Goal: Task Accomplishment & Management: Manage account settings

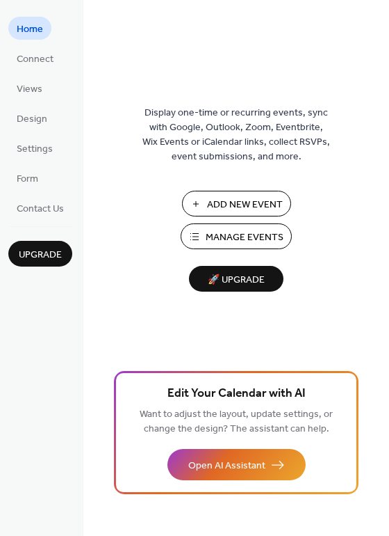
click at [231, 231] on span "Manage Events" at bounding box center [245, 237] width 78 height 15
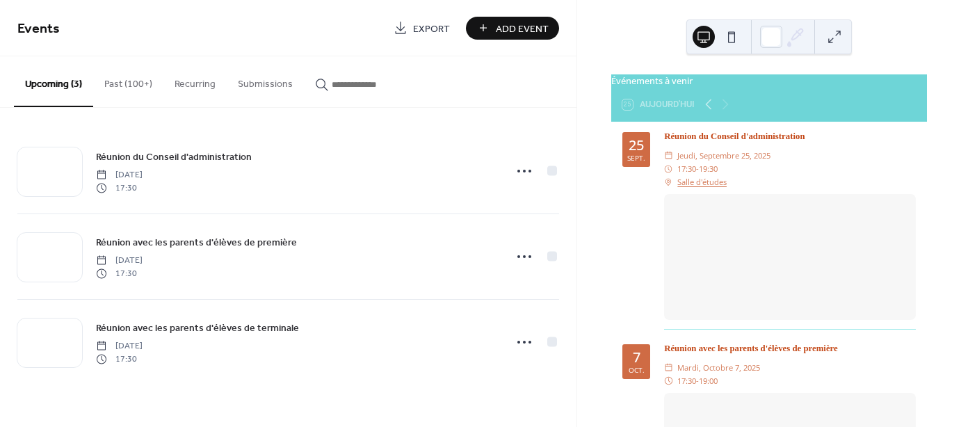
click at [356, 83] on input "button" at bounding box center [373, 84] width 83 height 15
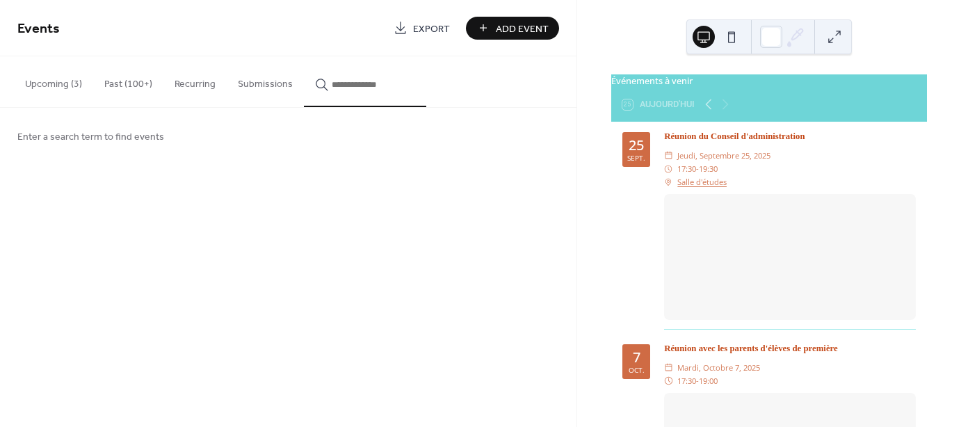
click at [267, 136] on div "Enter a search term to find events" at bounding box center [288, 136] width 577 height 56
click at [152, 130] on span "Enter a search term to find events" at bounding box center [90, 137] width 147 height 15
click at [20, 134] on span "Enter a search term to find events" at bounding box center [90, 137] width 147 height 15
click at [317, 83] on icon "button" at bounding box center [322, 85] width 14 height 14
click at [332, 83] on input "button" at bounding box center [373, 84] width 83 height 15
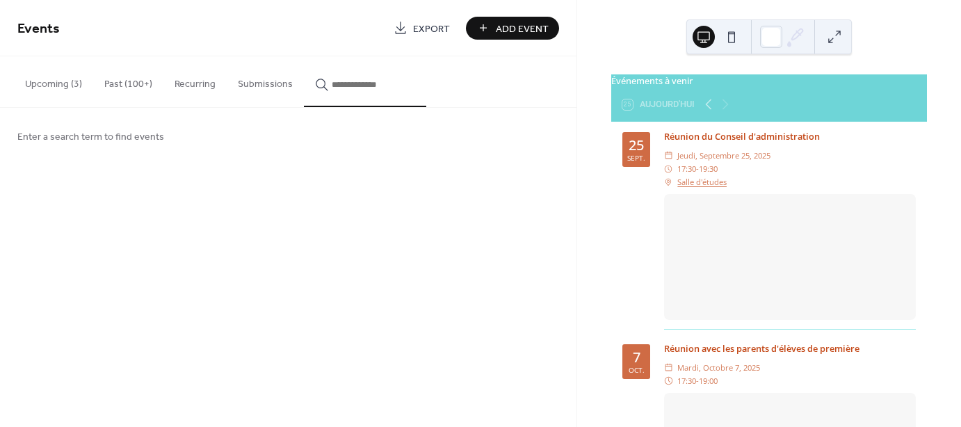
click at [326, 98] on button "button" at bounding box center [365, 81] width 122 height 51
click at [435, 90] on div "Upcoming (3) Past (100+) Recurring Submissions" at bounding box center [288, 81] width 577 height 51
click at [445, 148] on div "Enter a search term to find events" at bounding box center [288, 136] width 577 height 56
click at [354, 83] on input "button" at bounding box center [373, 84] width 83 height 15
click at [337, 58] on button "button" at bounding box center [365, 81] width 122 height 51
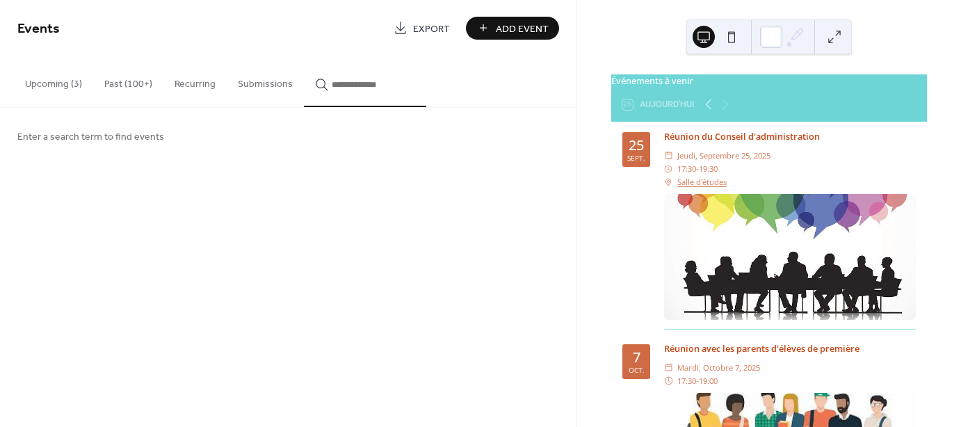
click at [356, 72] on button "button" at bounding box center [365, 81] width 122 height 51
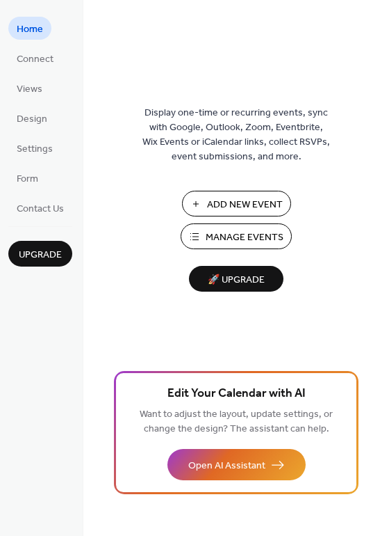
click at [242, 239] on span "Manage Events" at bounding box center [245, 237] width 78 height 15
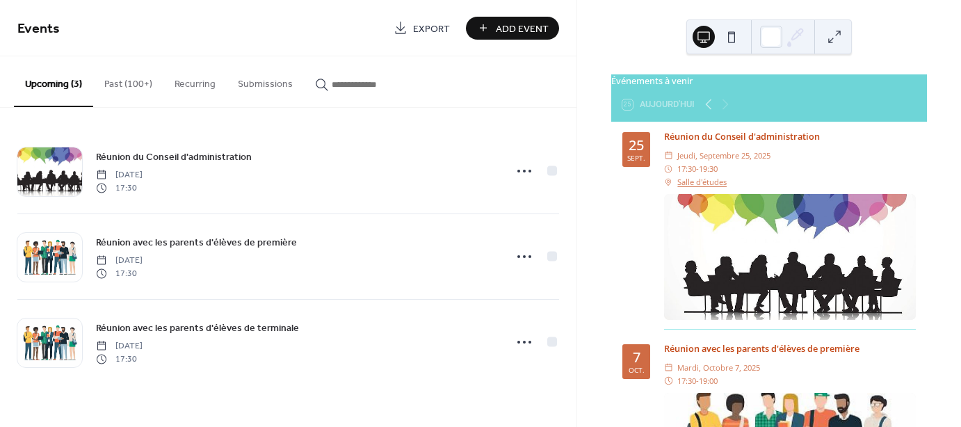
click at [336, 91] on button "button" at bounding box center [365, 80] width 122 height 49
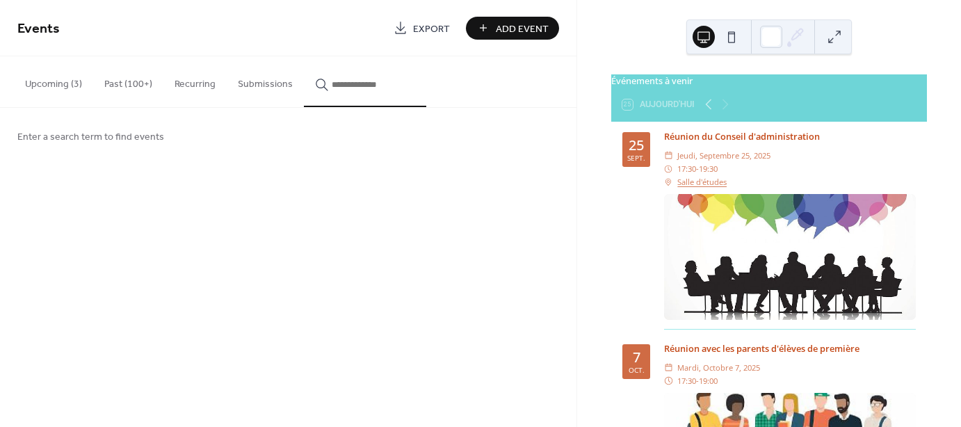
click at [336, 93] on button "button" at bounding box center [365, 81] width 122 height 51
click at [21, 134] on span "Enter a search term to find events" at bounding box center [90, 137] width 147 height 15
click at [299, 130] on div "Enter a search term to find events" at bounding box center [288, 136] width 577 height 56
click at [361, 102] on button "button" at bounding box center [365, 81] width 122 height 51
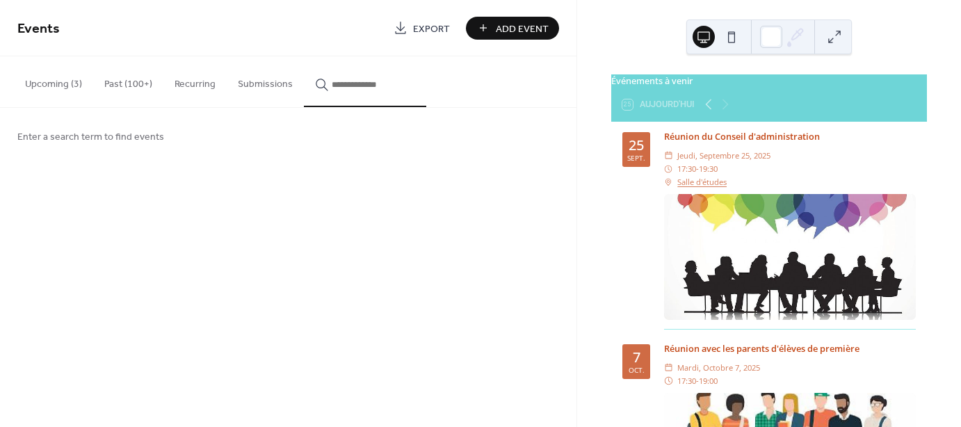
click at [474, 94] on div "Upcoming (3) Past (100+) Recurring Submissions" at bounding box center [288, 81] width 577 height 51
click at [484, 25] on button "Add Event" at bounding box center [512, 28] width 93 height 23
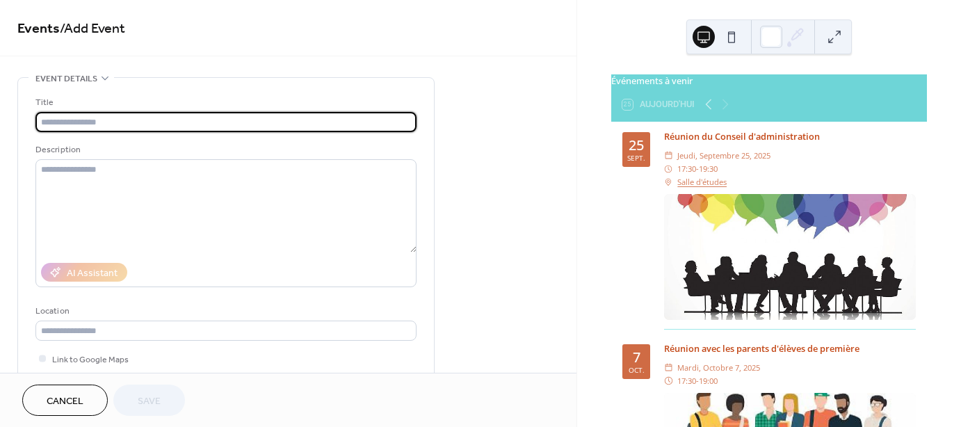
click at [56, 409] on span "Cancel" at bounding box center [65, 401] width 37 height 15
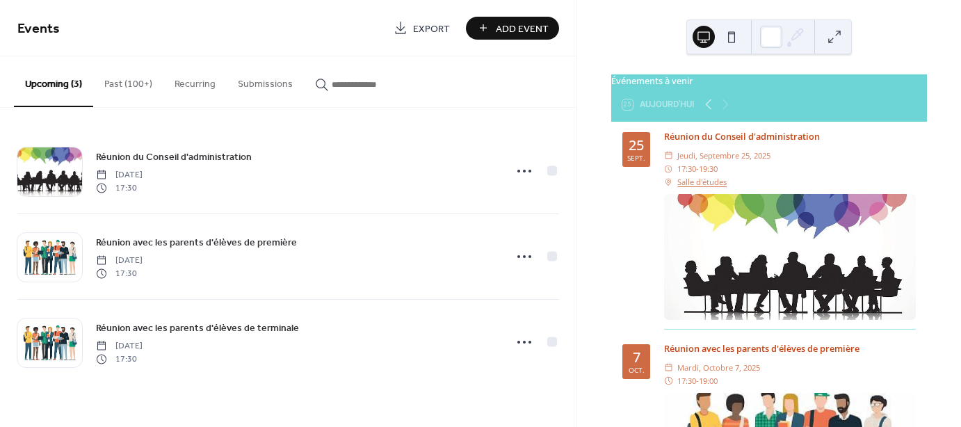
click at [134, 81] on button "Past (100+)" at bounding box center [128, 80] width 70 height 49
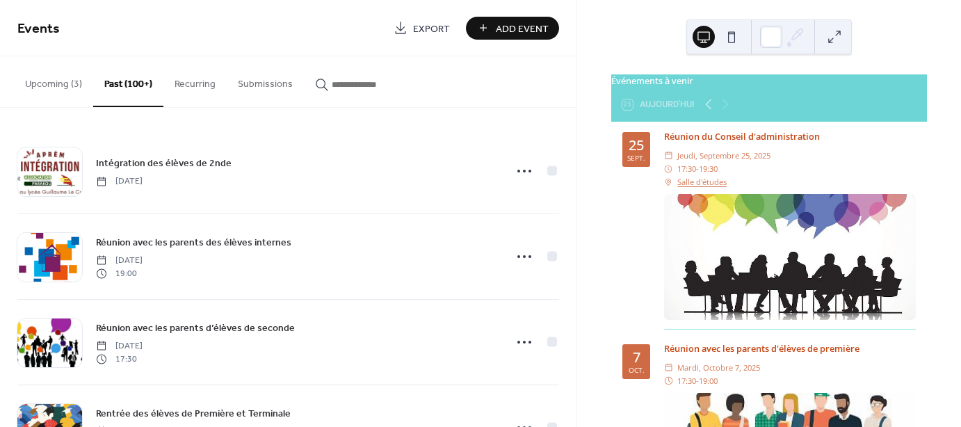
click at [346, 86] on input "button" at bounding box center [373, 84] width 83 height 15
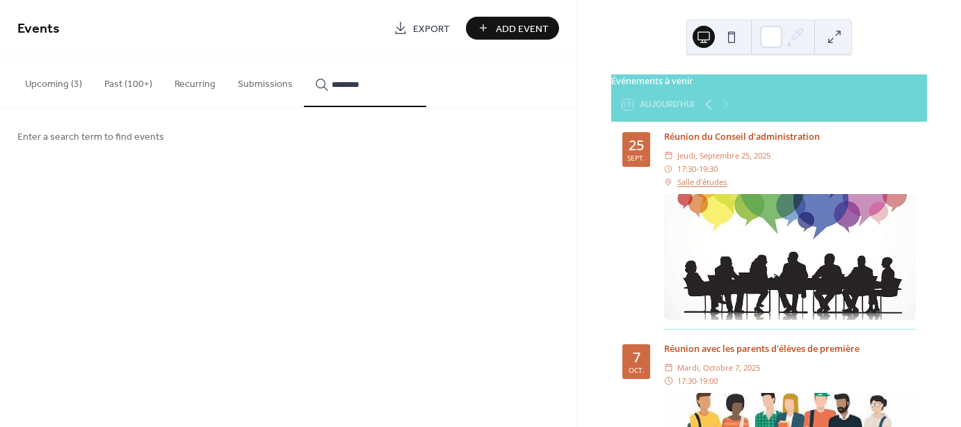
type input "*********"
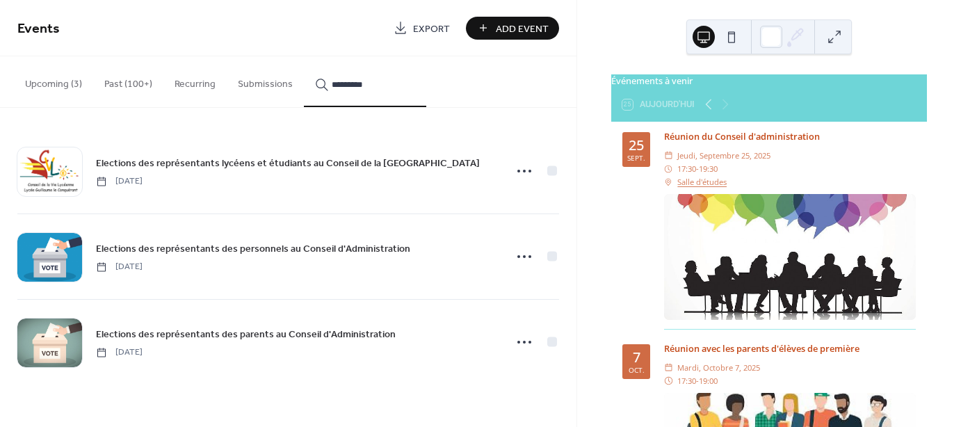
click at [374, 330] on span "Elections des représentants des parents au Conseil d'Administration" at bounding box center [246, 335] width 300 height 15
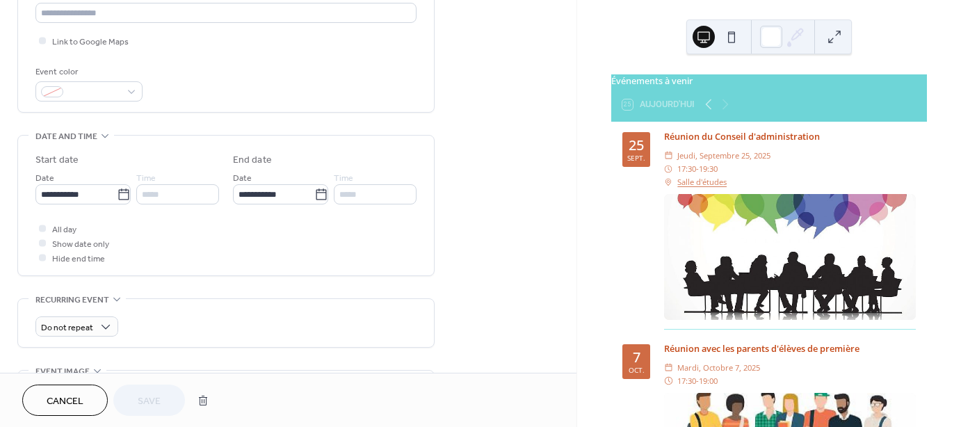
scroll to position [177, 0]
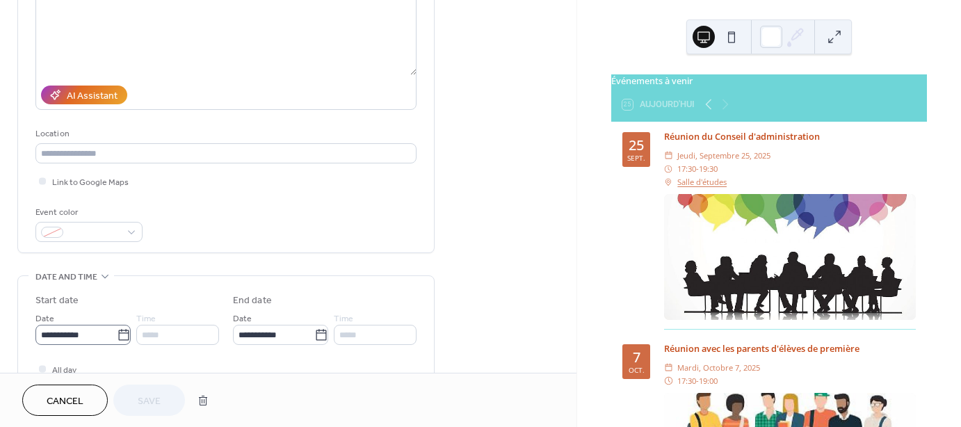
click at [121, 331] on icon at bounding box center [124, 335] width 14 height 14
click at [117, 331] on input "**********" at bounding box center [75, 335] width 81 height 20
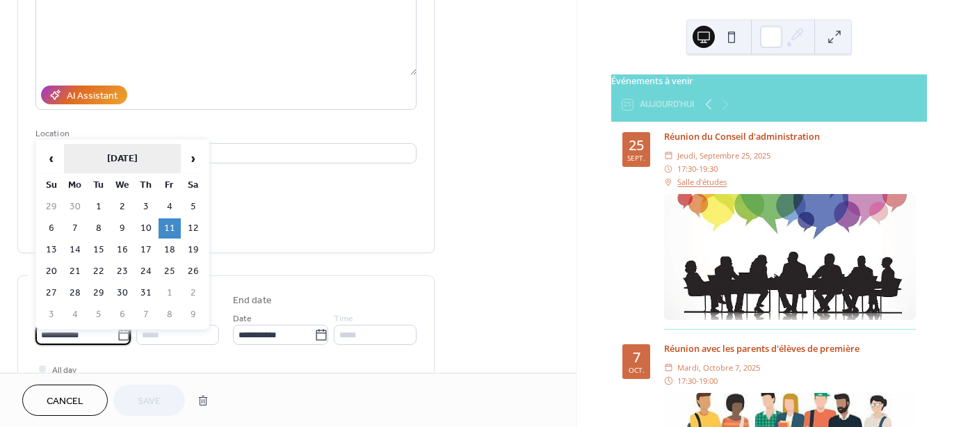
click at [119, 161] on th "[DATE]" at bounding box center [122, 159] width 117 height 30
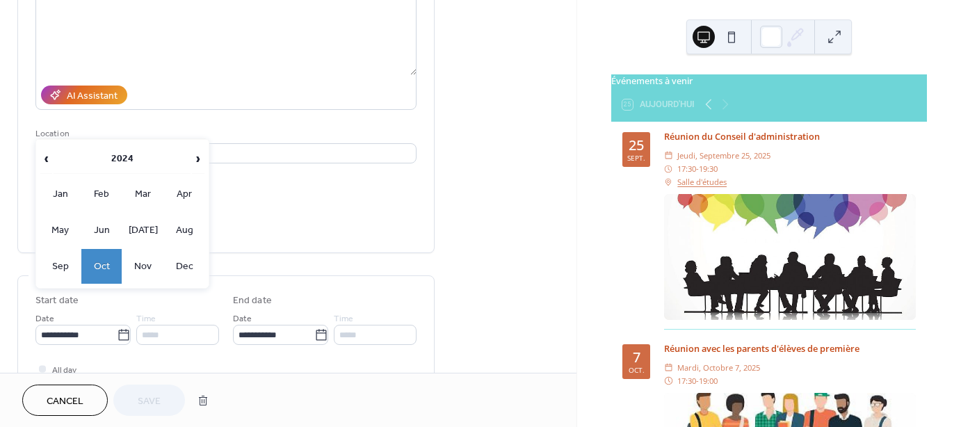
click at [120, 161] on th "2024" at bounding box center [122, 159] width 137 height 30
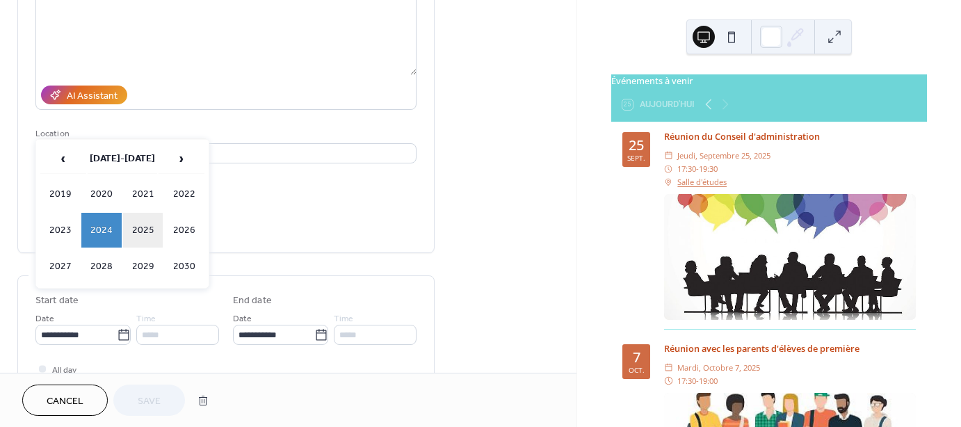
click at [143, 223] on td "2025" at bounding box center [143, 230] width 40 height 35
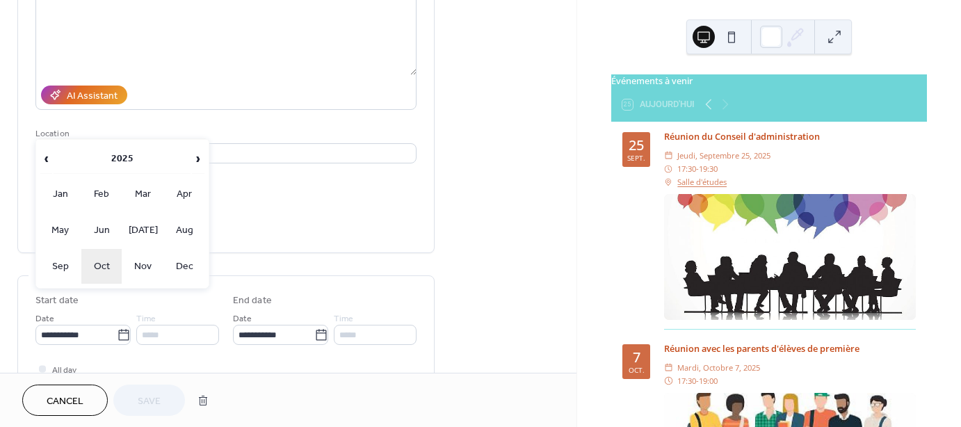
click at [104, 258] on td "Oct" at bounding box center [101, 266] width 40 height 35
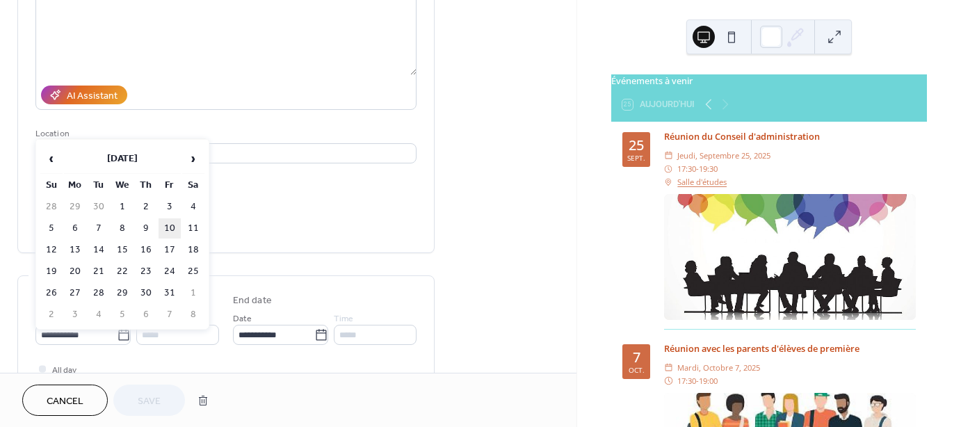
click at [163, 225] on td "10" at bounding box center [170, 228] width 22 height 20
type input "**********"
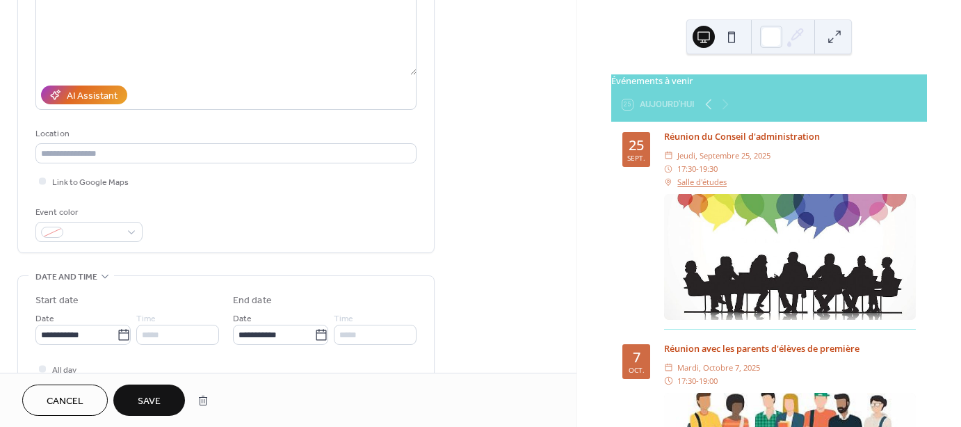
click at [208, 94] on div "AI Assistant" at bounding box center [225, 95] width 381 height 30
click at [546, 200] on div "**********" at bounding box center [288, 430] width 577 height 1061
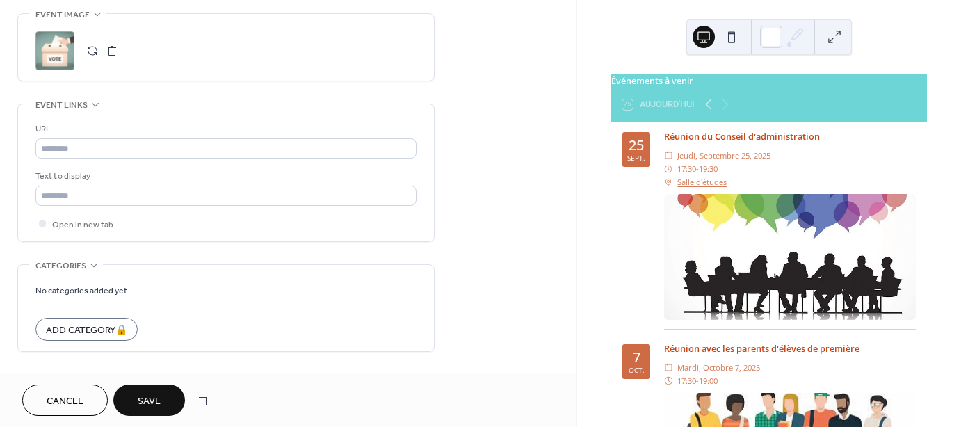
scroll to position [676, 0]
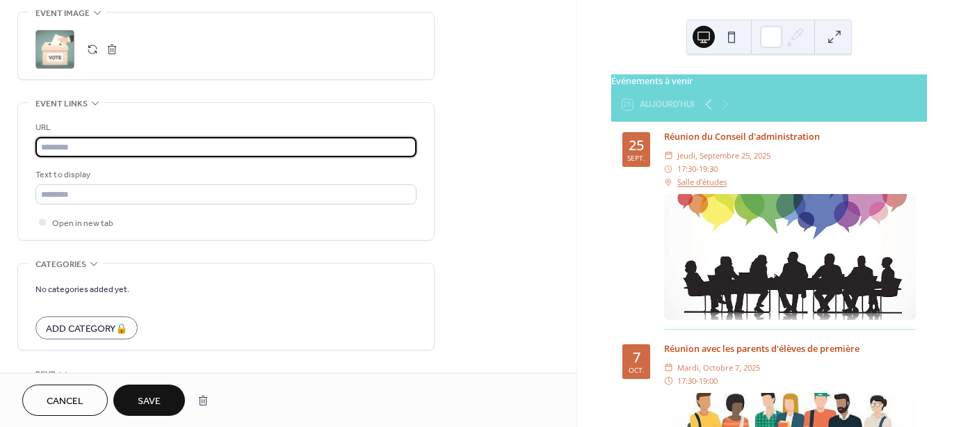
click at [100, 138] on input "text" at bounding box center [225, 147] width 381 height 20
